Goal: Task Accomplishment & Management: Manage account settings

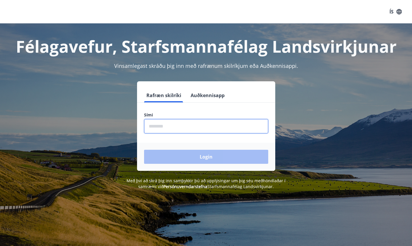
click at [195, 123] on input "phone" at bounding box center [206, 126] width 124 height 14
click at [208, 93] on button "Auðkennisapp" at bounding box center [207, 95] width 39 height 14
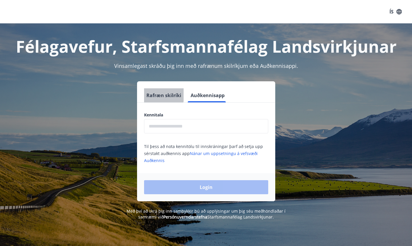
click at [159, 92] on button "Rafræn skilríki" at bounding box center [164, 95] width 40 height 14
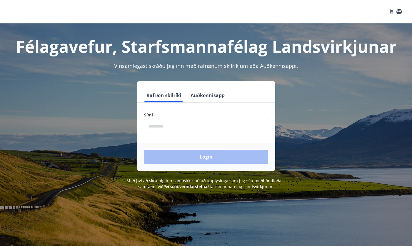
click at [388, 11] on button "ÍS" at bounding box center [395, 11] width 19 height 11
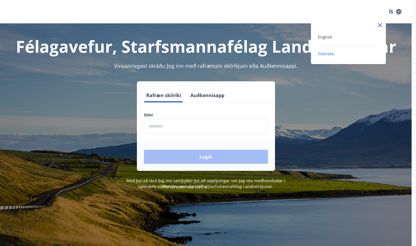
click at [325, 37] on span "English" at bounding box center [325, 37] width 14 height 6
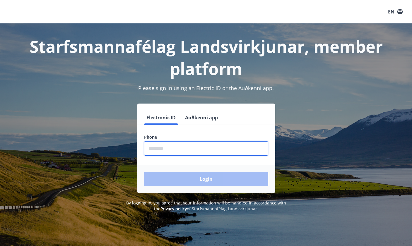
click at [156, 148] on input "phone" at bounding box center [206, 148] width 124 height 14
type input "********"
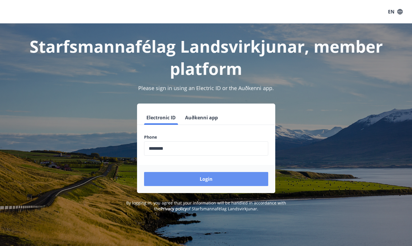
click at [195, 184] on button "Login" at bounding box center [206, 179] width 124 height 14
